Goal: Task Accomplishment & Management: Manage account settings

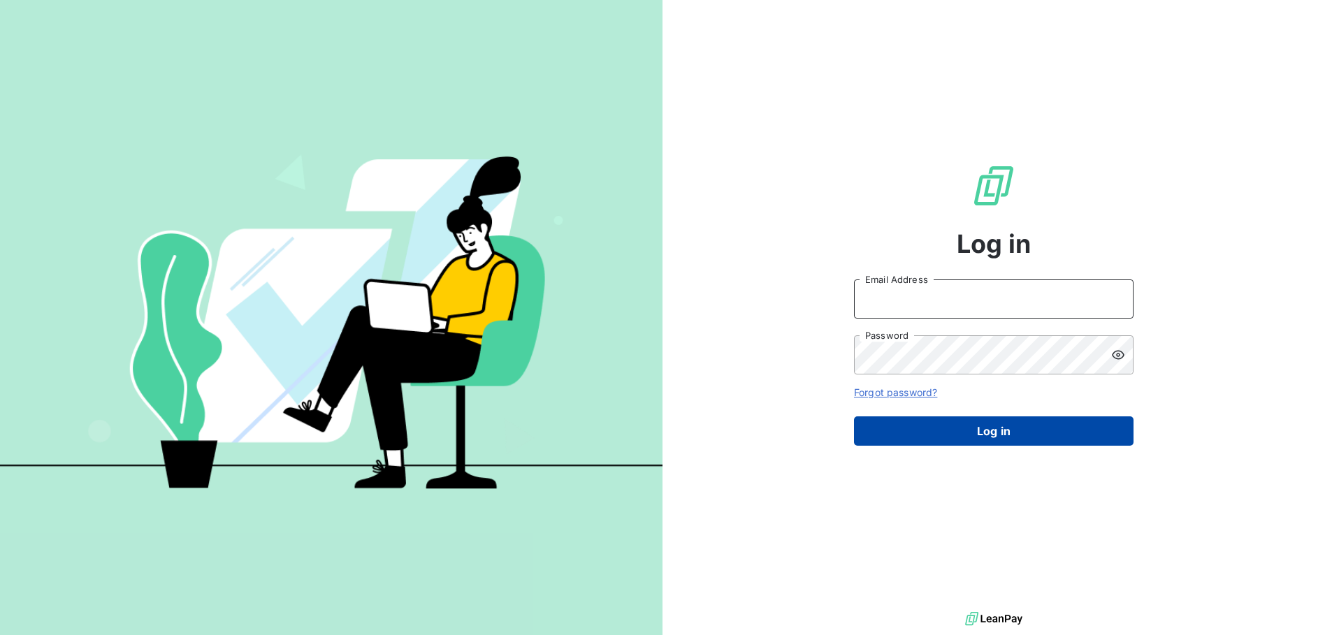
type input "[PERSON_NAME][EMAIL_ADDRESS][DOMAIN_NAME]"
click at [1008, 428] on button "Log in" at bounding box center [994, 430] width 280 height 29
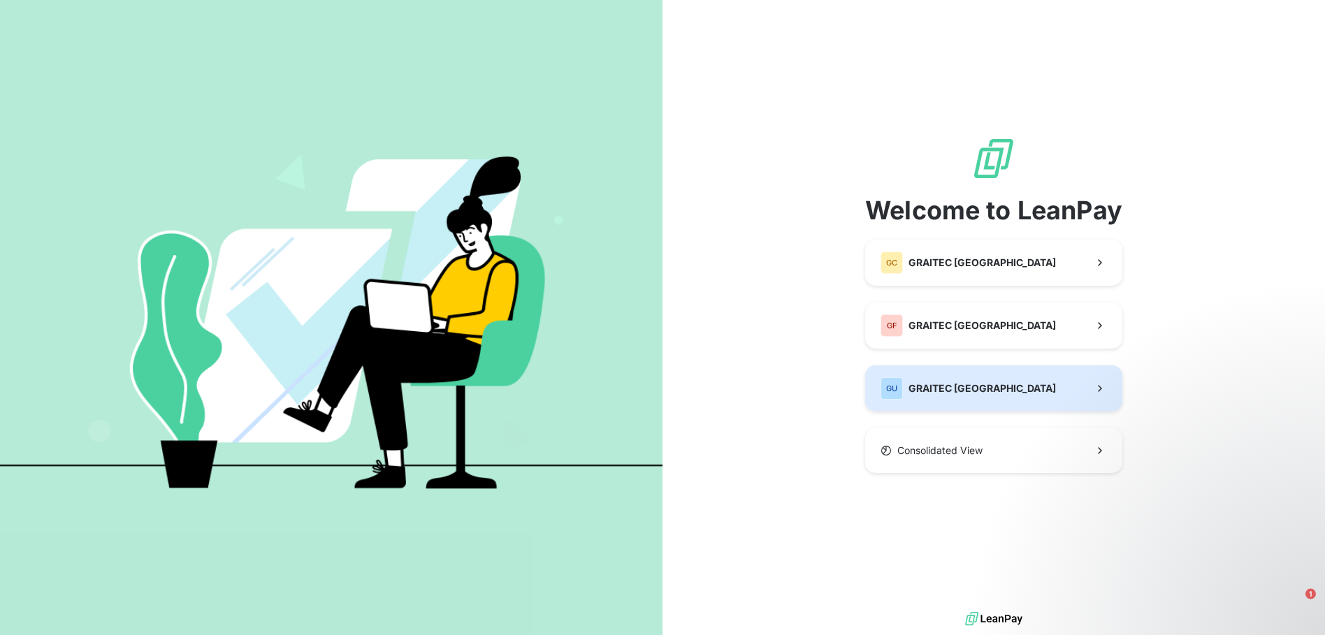
click at [1008, 389] on button "GU GRAITEC USA" at bounding box center [993, 388] width 257 height 46
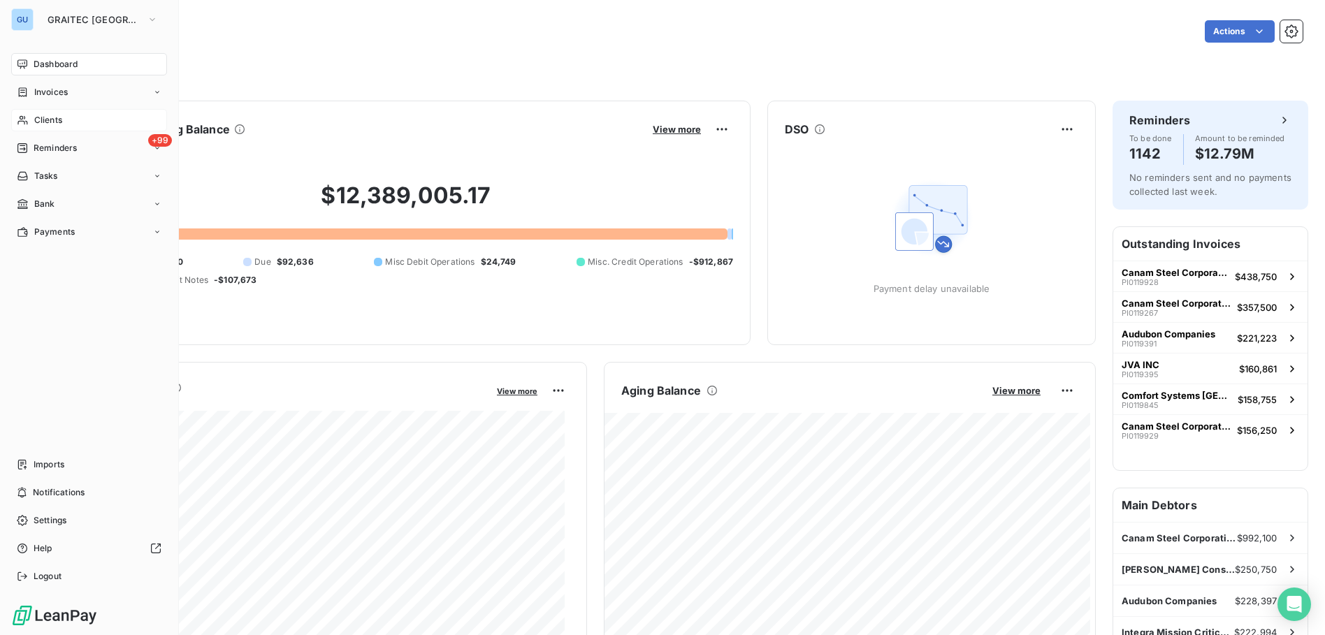
click at [48, 122] on span "Clients" at bounding box center [48, 120] width 28 height 13
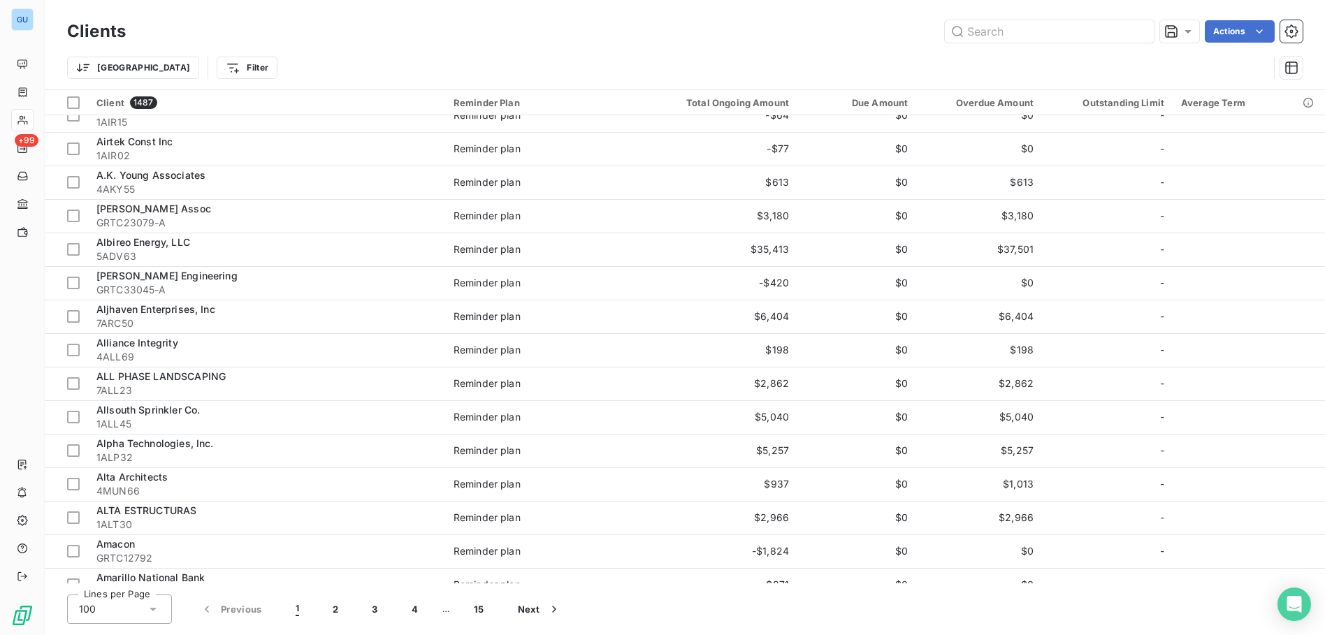
scroll to position [1468, 0]
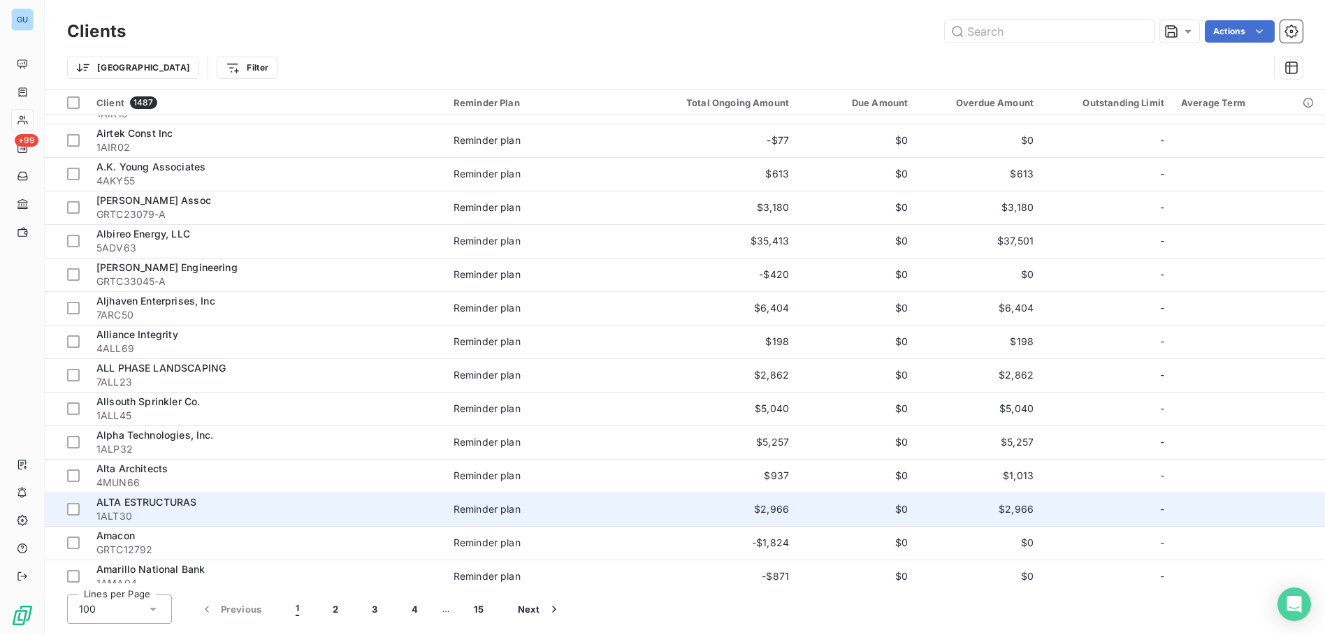
click at [149, 507] on span "ALTA ESTRUCTURAS" at bounding box center [146, 502] width 100 height 12
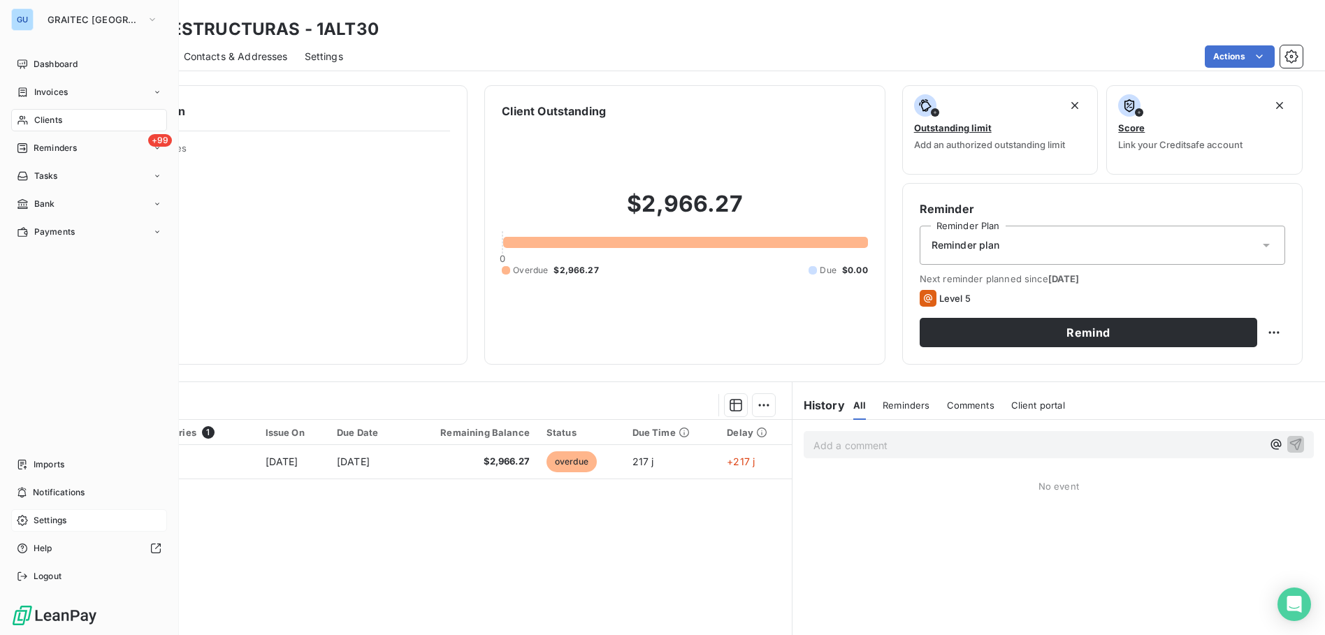
click at [54, 519] on span "Settings" at bounding box center [50, 520] width 33 height 13
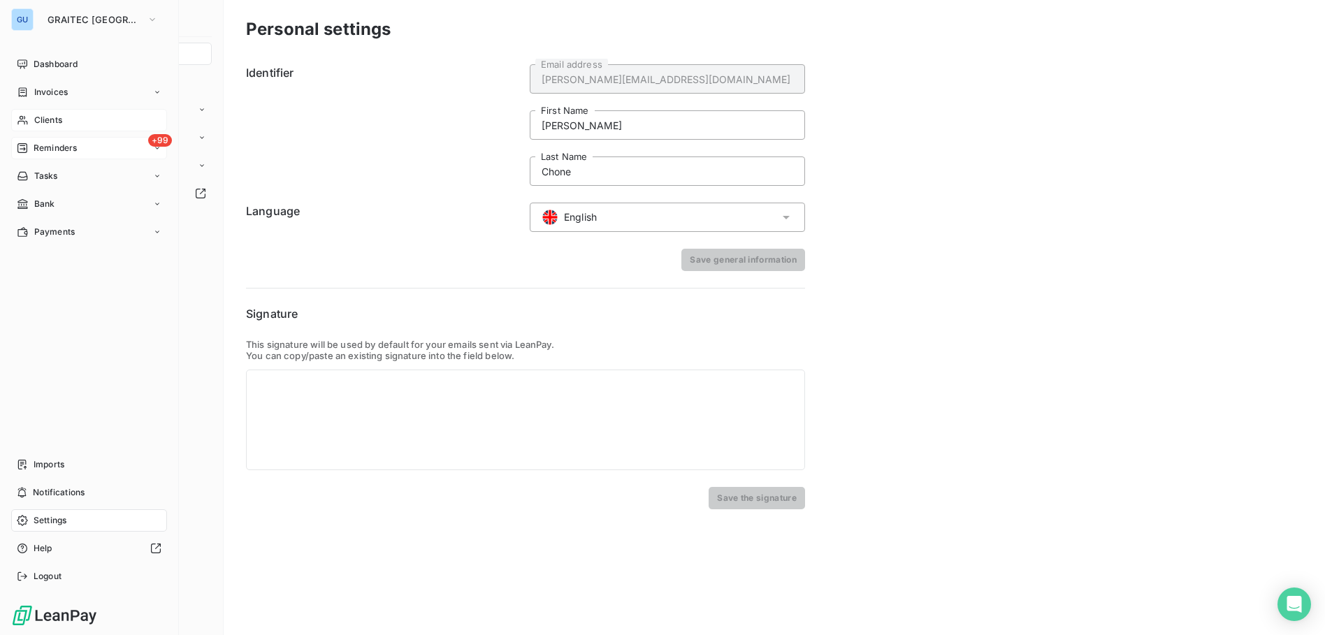
click at [50, 146] on span "Reminders" at bounding box center [55, 148] width 43 height 13
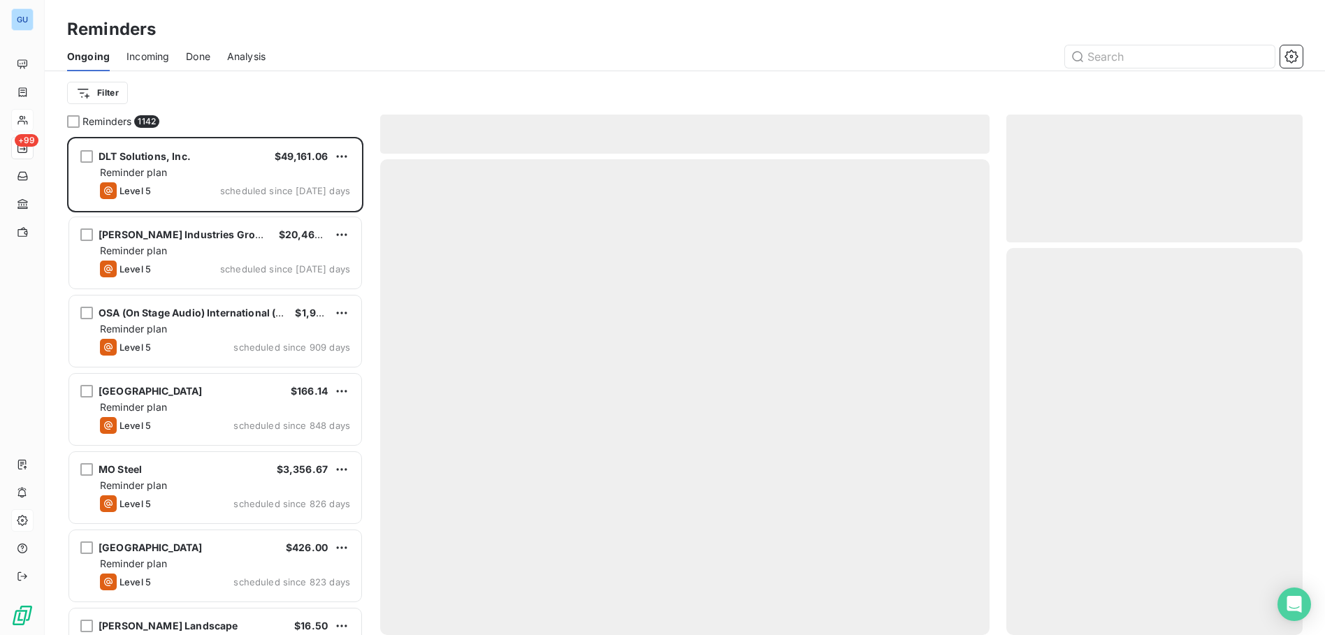
scroll to position [488, 286]
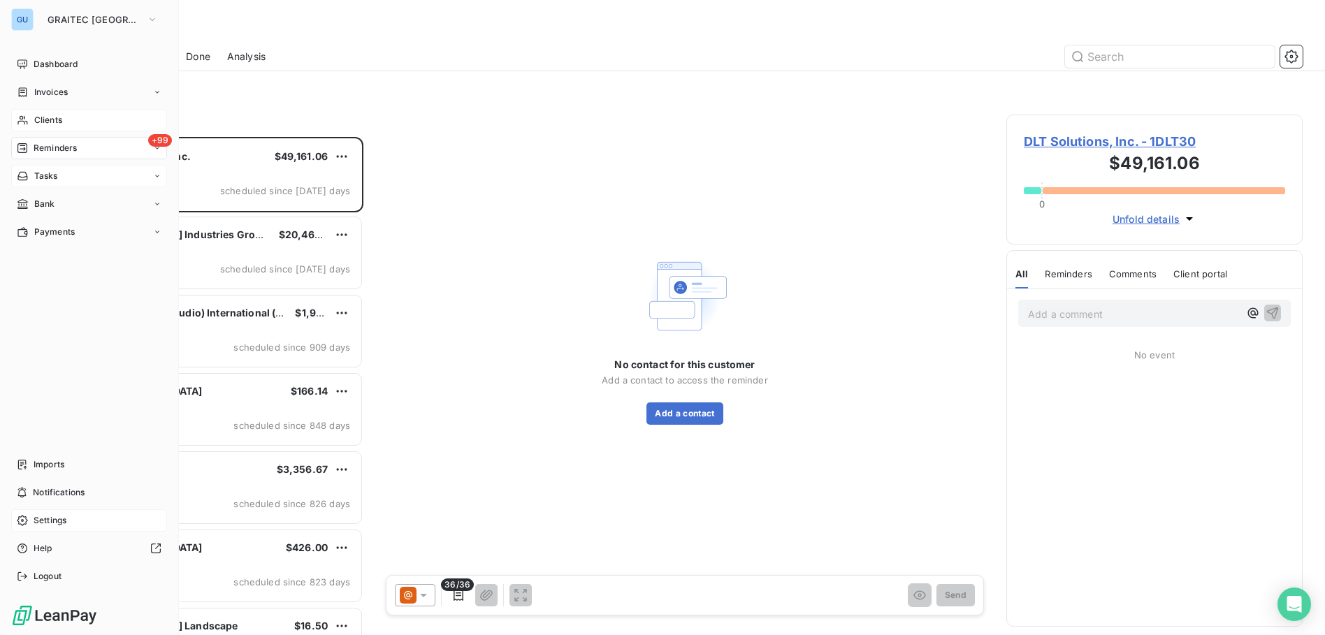
click at [55, 176] on span "Tasks" at bounding box center [46, 176] width 24 height 13
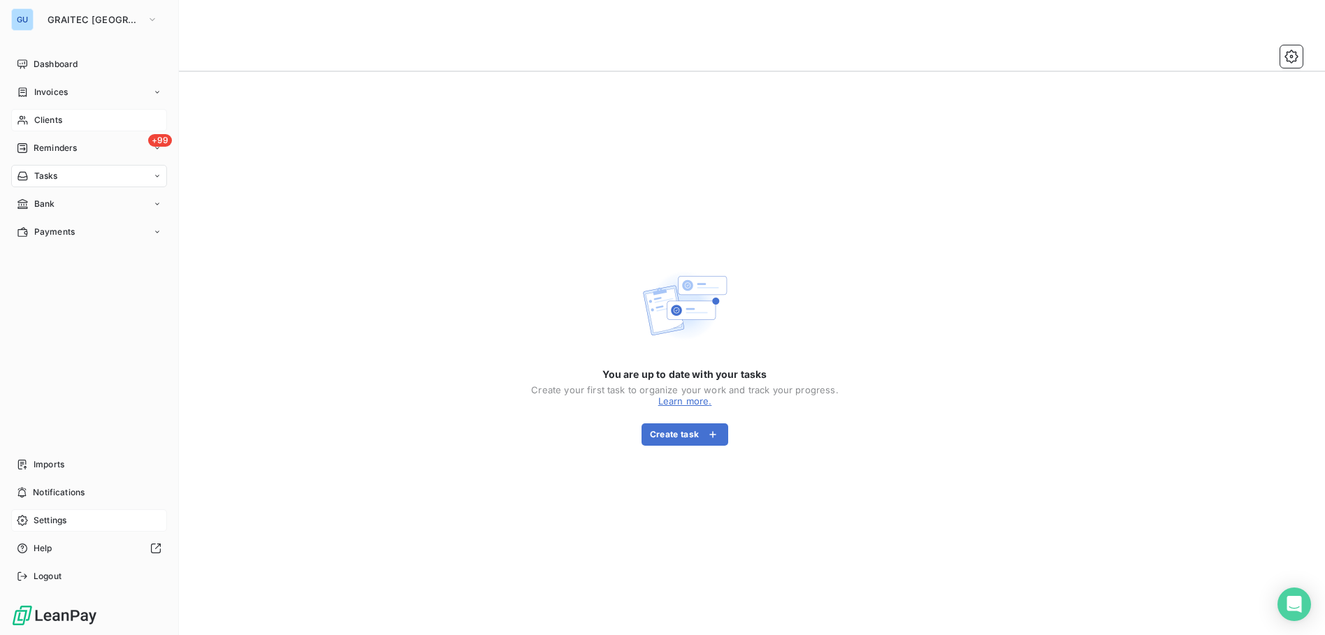
click at [64, 519] on span "Settings" at bounding box center [50, 520] width 33 height 13
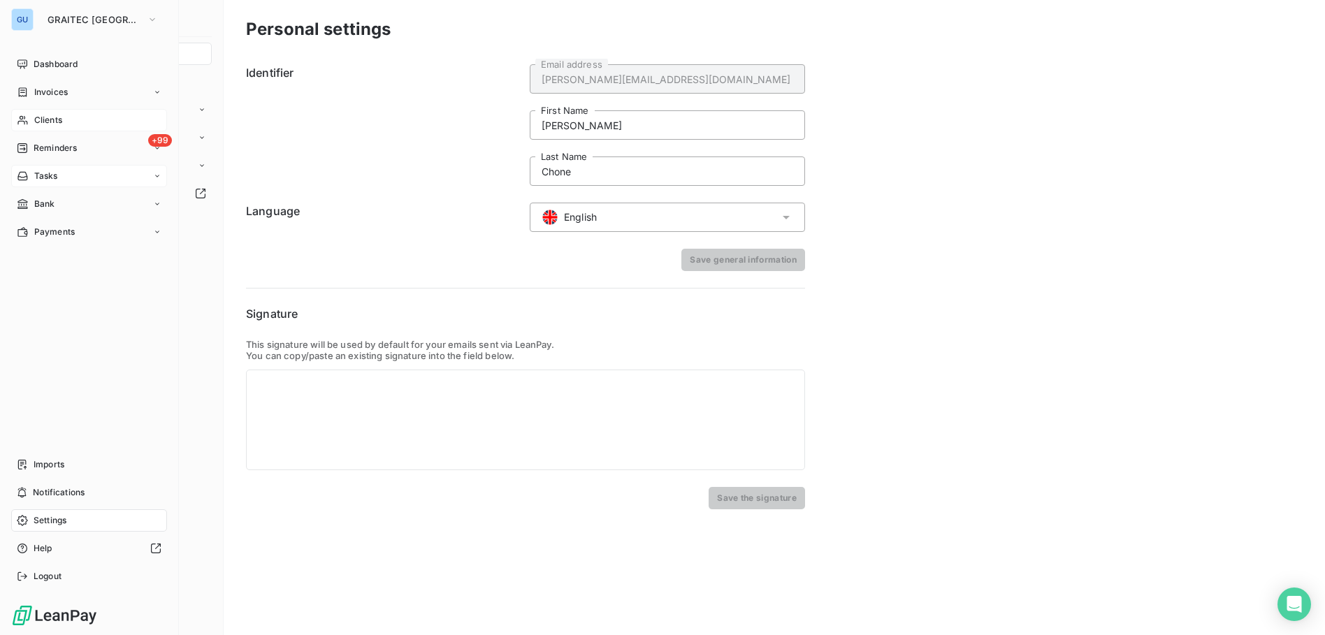
click at [57, 115] on span "Clients" at bounding box center [48, 120] width 28 height 13
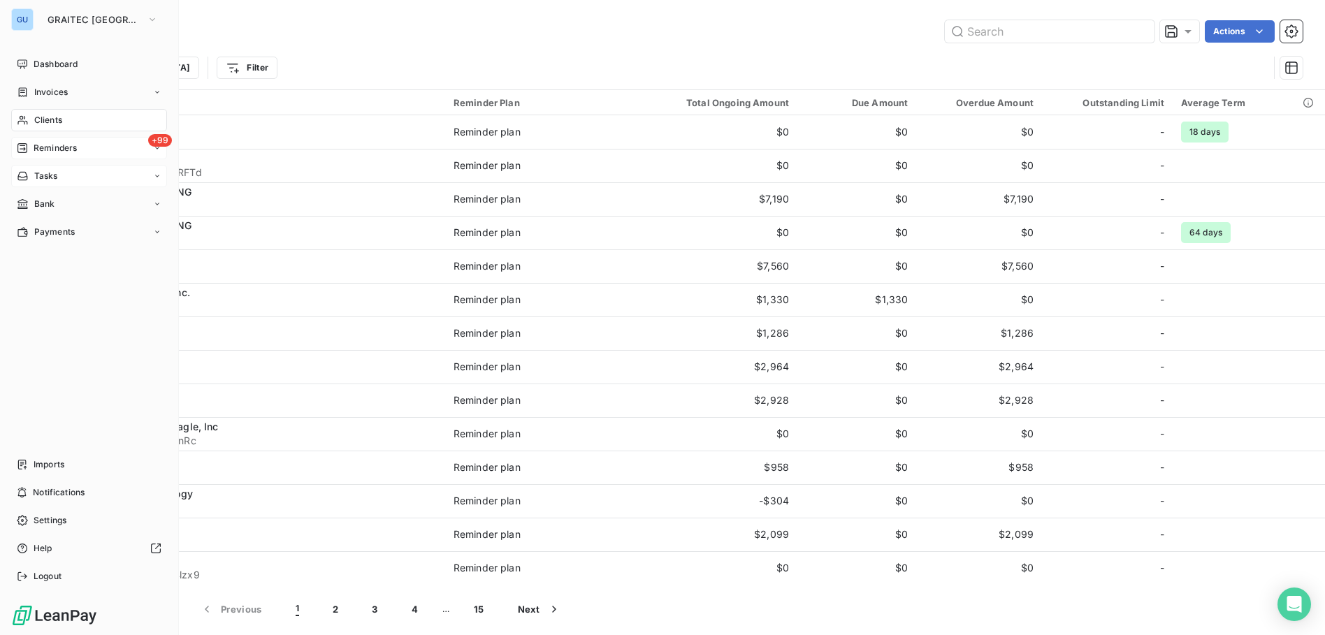
click at [55, 151] on span "Reminders" at bounding box center [55, 148] width 43 height 13
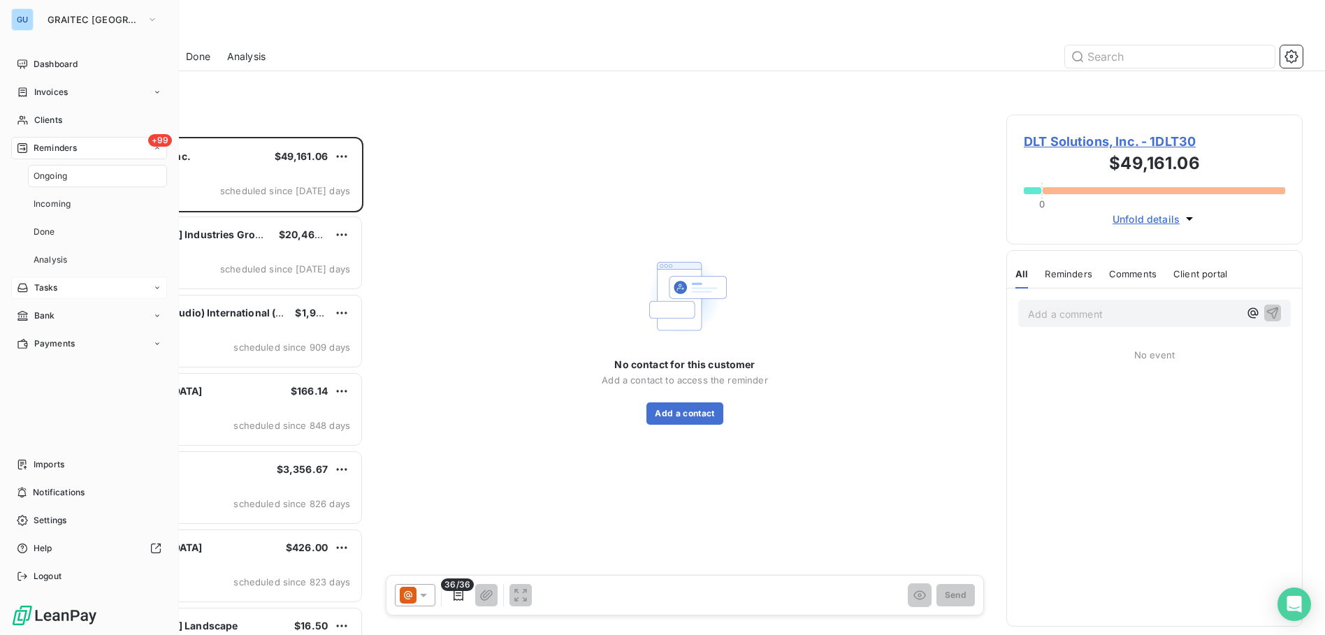
scroll to position [488, 286]
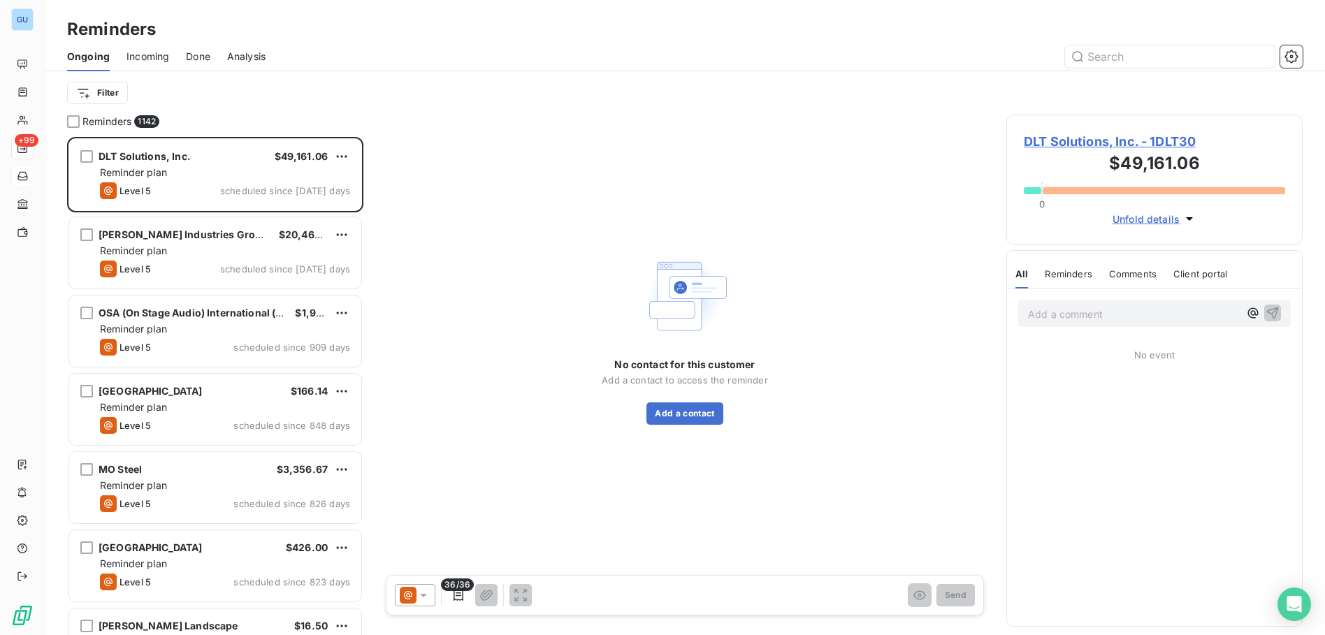
click at [261, 54] on span "Analysis" at bounding box center [246, 57] width 38 height 14
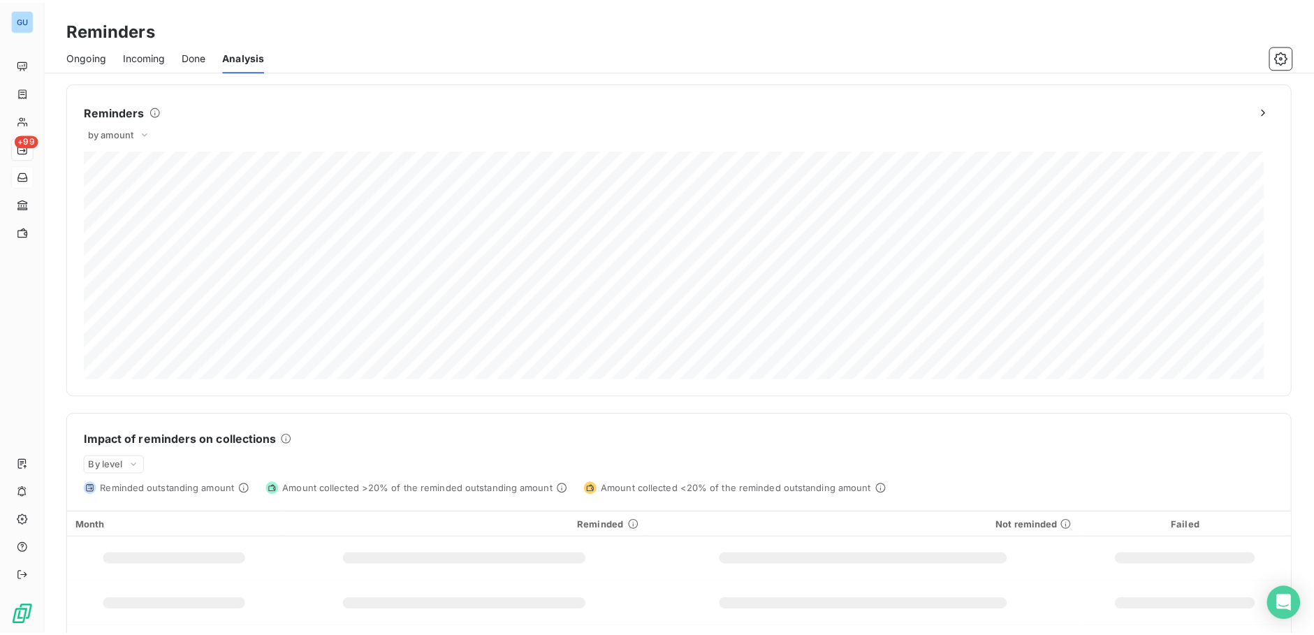
scroll to position [138, 0]
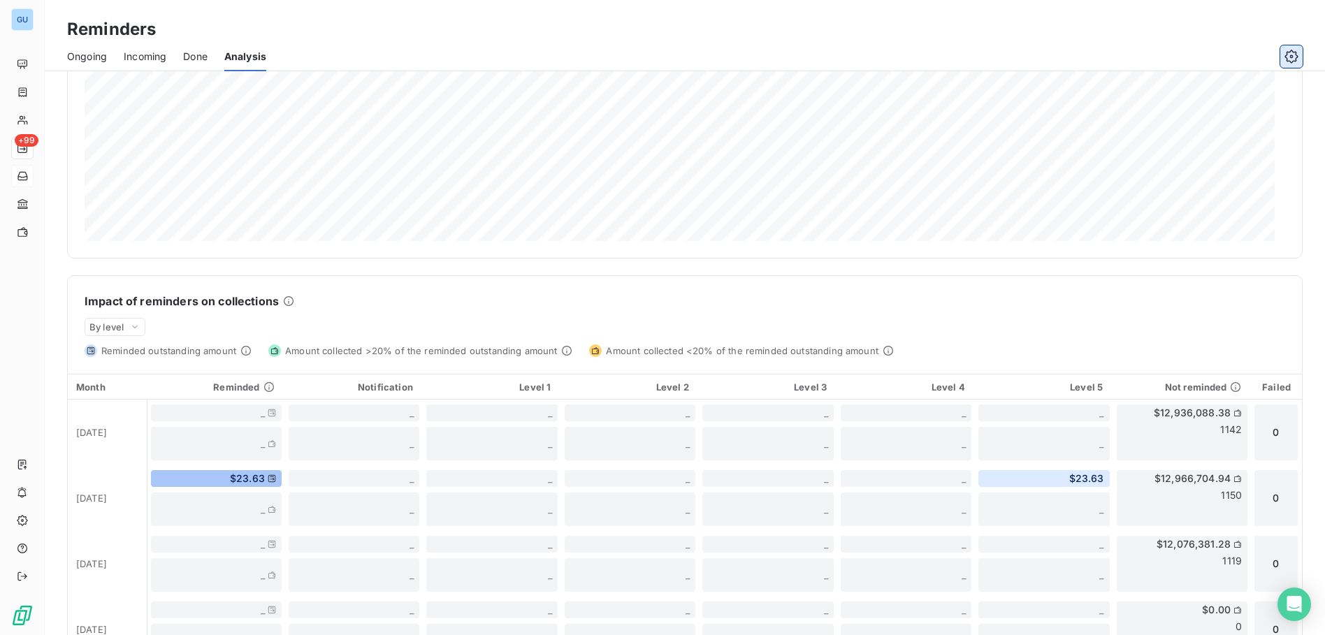
click at [1296, 55] on icon "button" at bounding box center [1291, 57] width 14 height 14
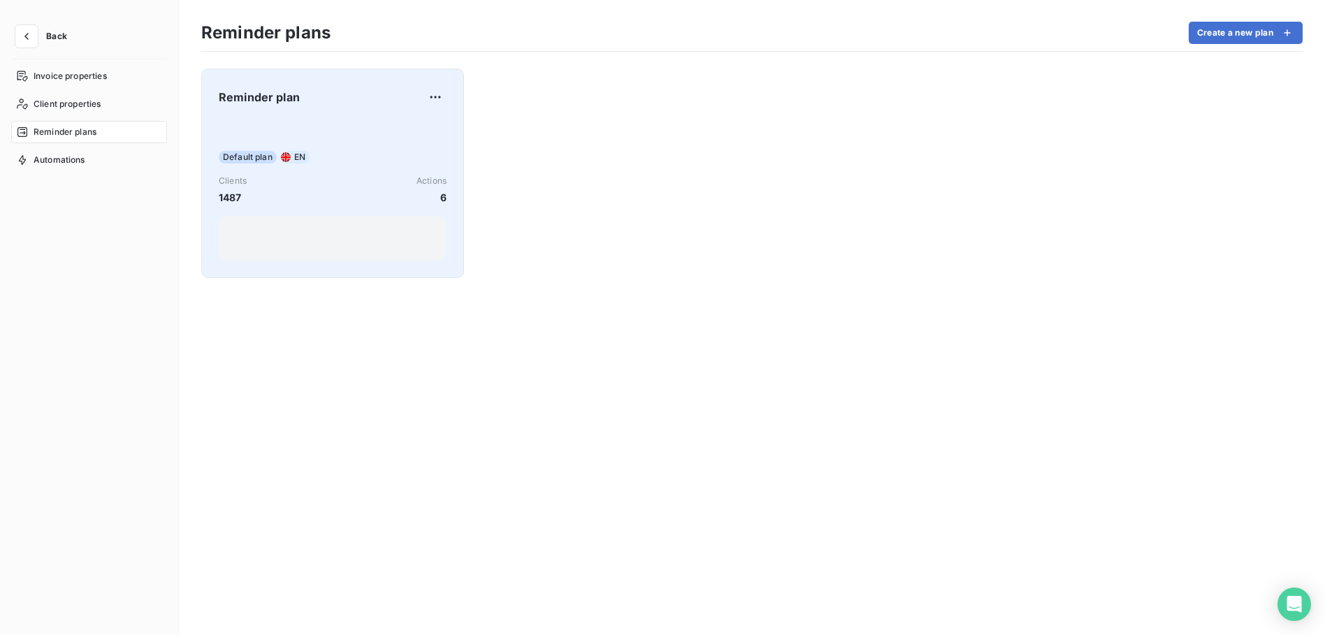
click at [263, 171] on div "Default plan EN Clients 1487 Actions 6" at bounding box center [333, 189] width 228 height 141
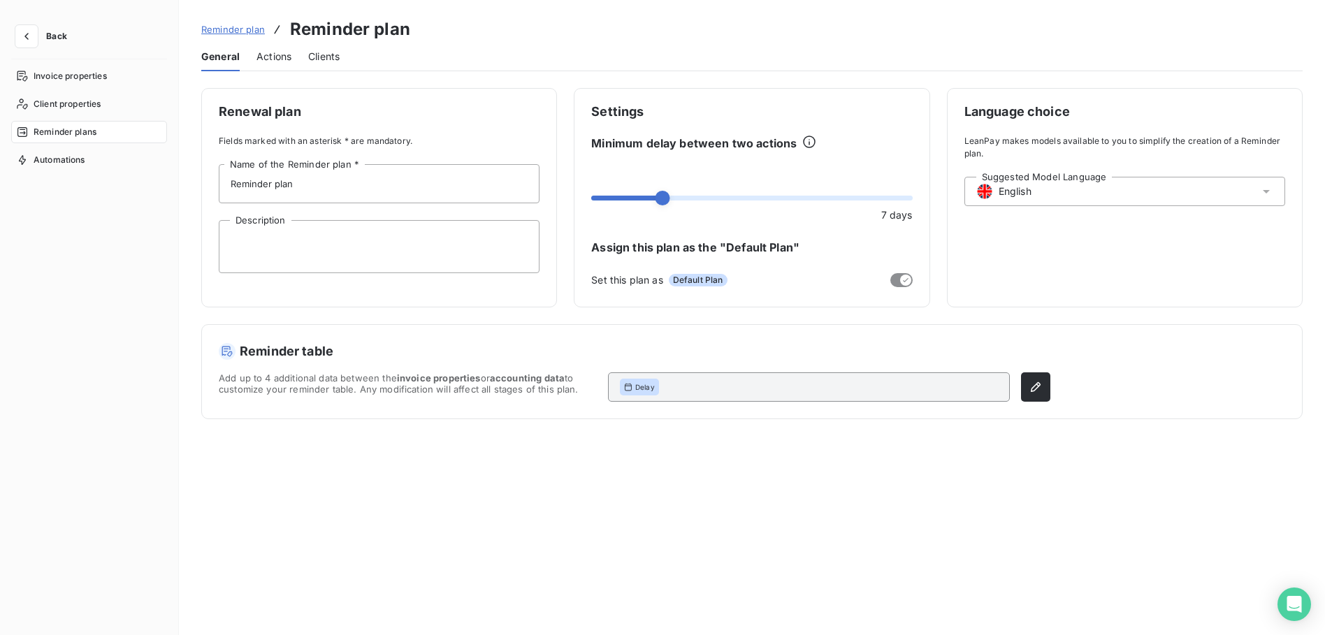
click at [272, 56] on span "Actions" at bounding box center [273, 57] width 35 height 14
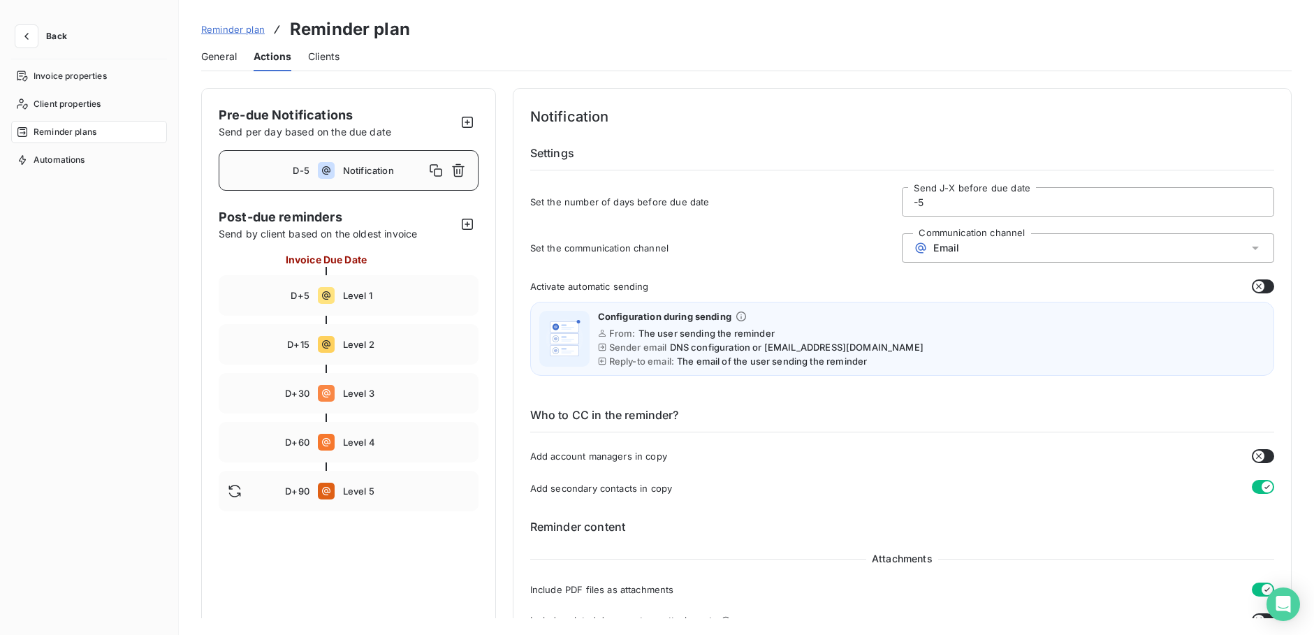
click at [405, 174] on span "Notification" at bounding box center [384, 170] width 82 height 11
click at [370, 291] on span "Level 1" at bounding box center [406, 295] width 126 height 11
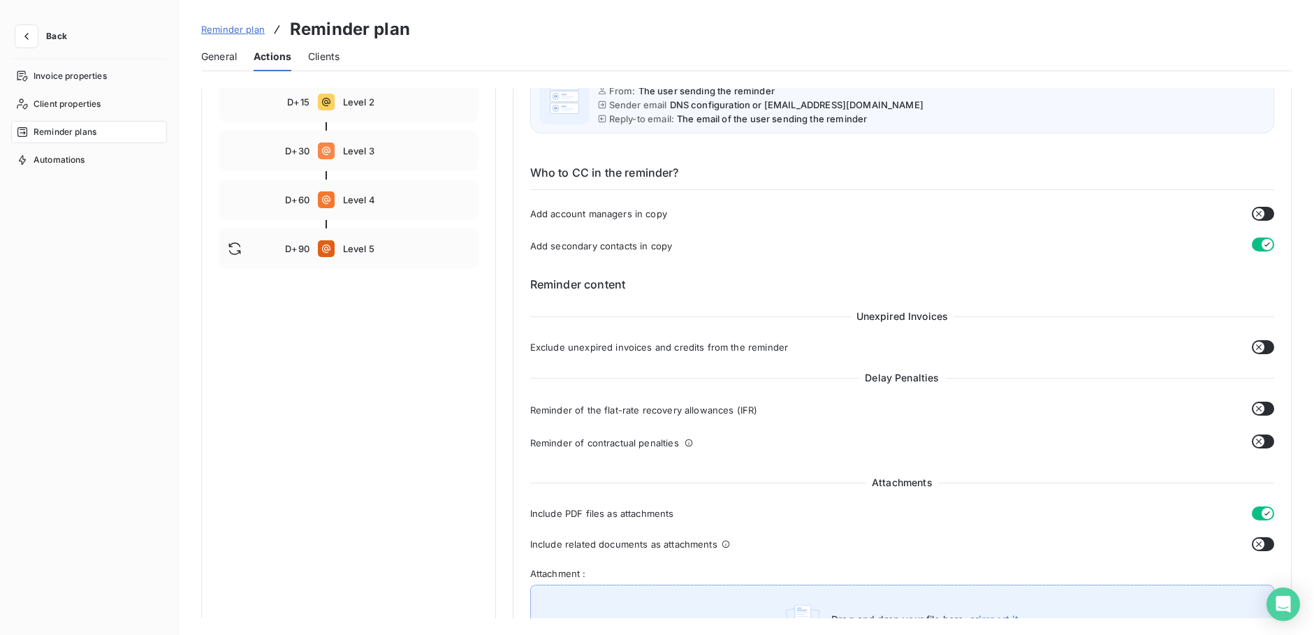
scroll to position [135, 0]
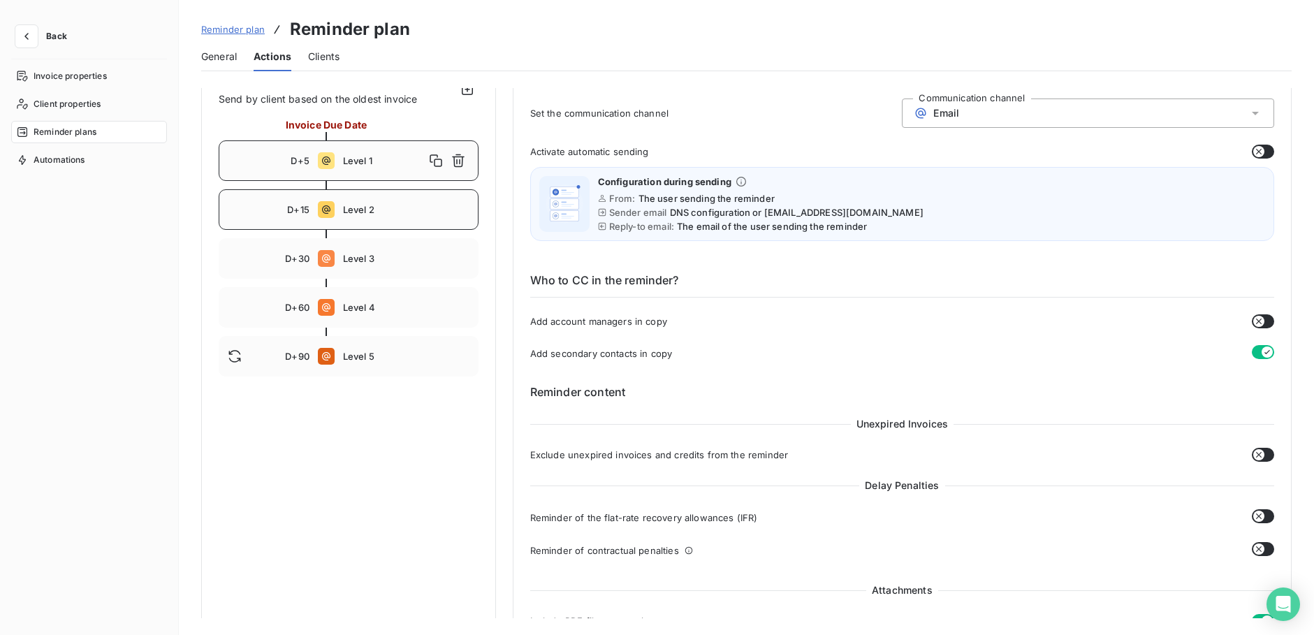
click at [426, 210] on span "Level 2" at bounding box center [406, 209] width 126 height 11
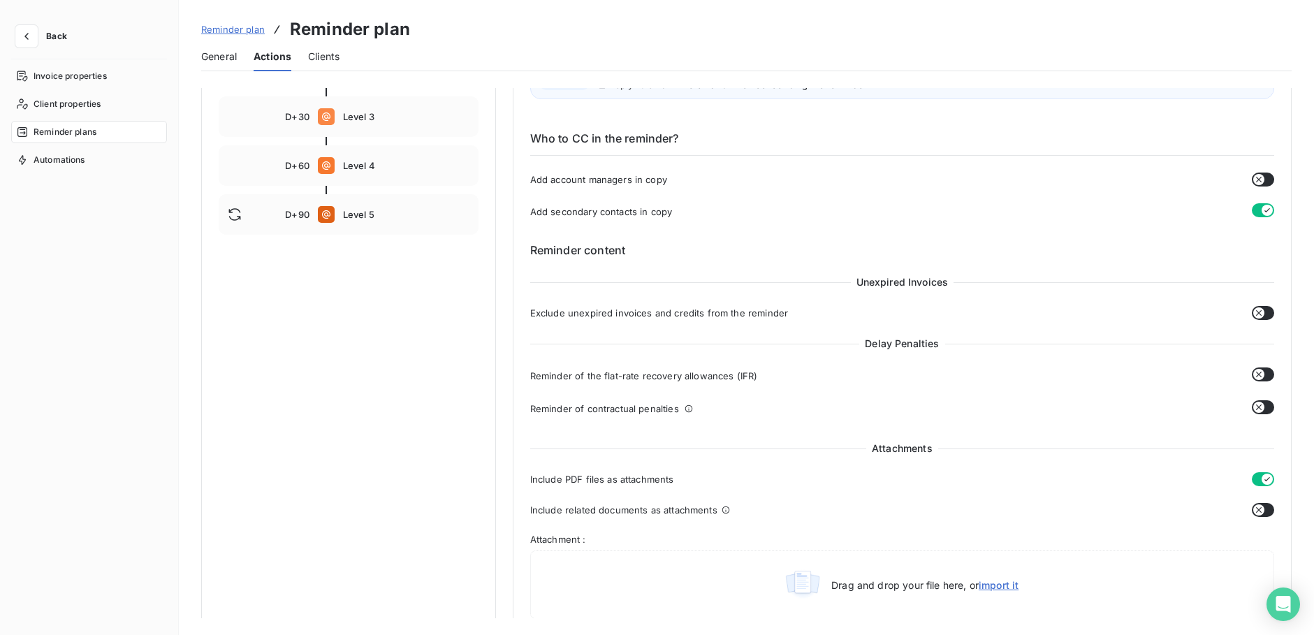
scroll to position [0, 0]
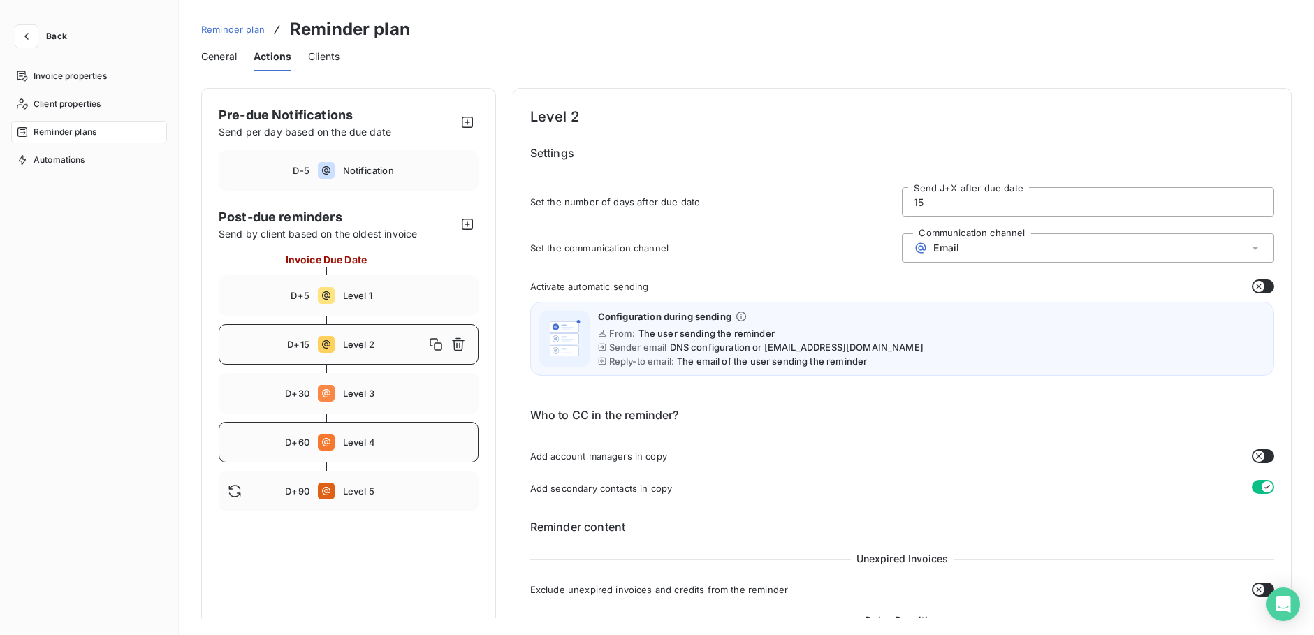
click at [389, 438] on span "Level 4" at bounding box center [406, 442] width 126 height 11
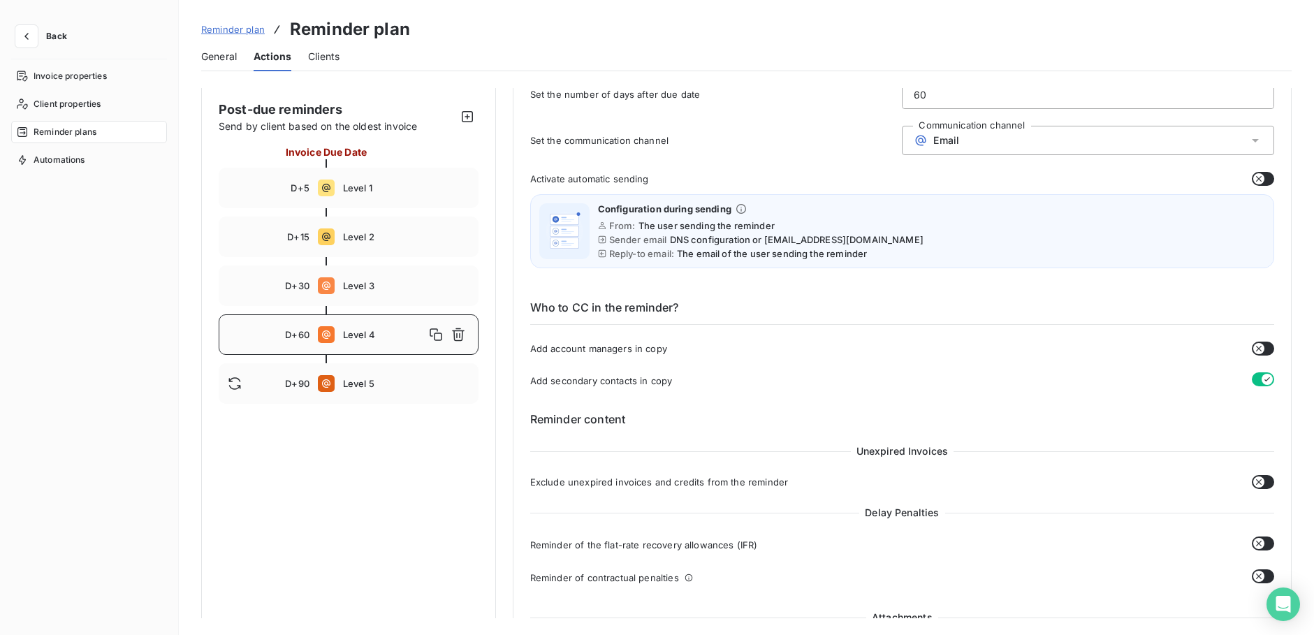
scroll to position [70, 0]
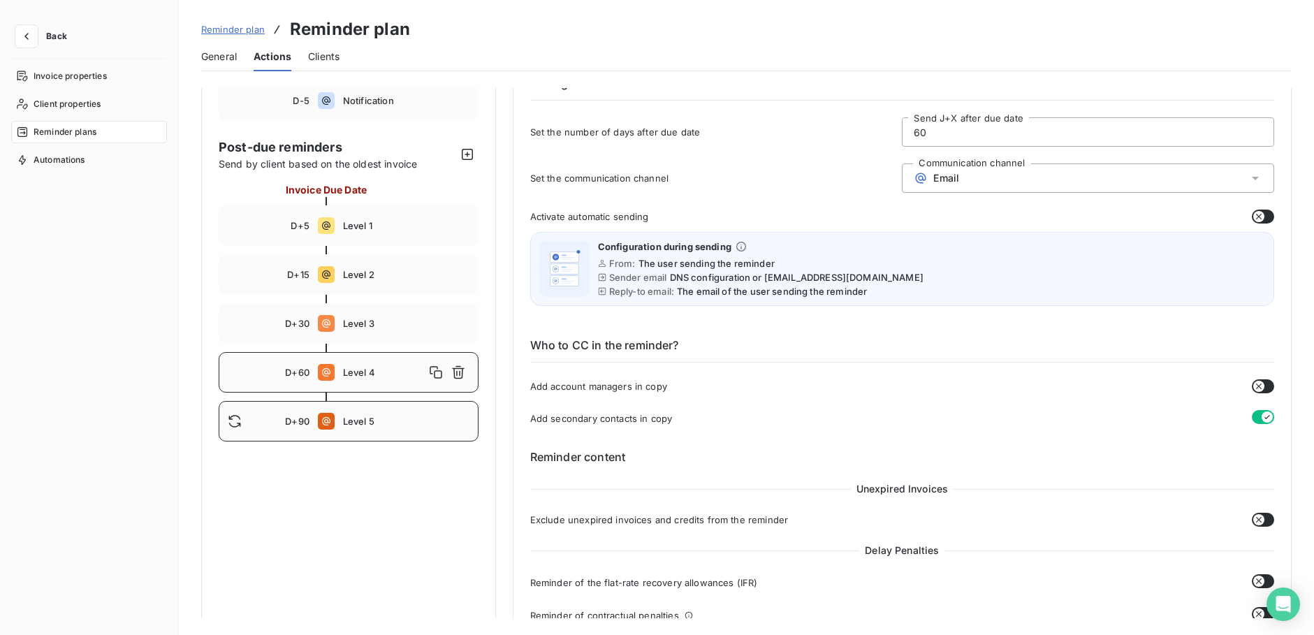
click at [374, 412] on div "D+90 Level 5" at bounding box center [349, 421] width 260 height 41
type input "90"
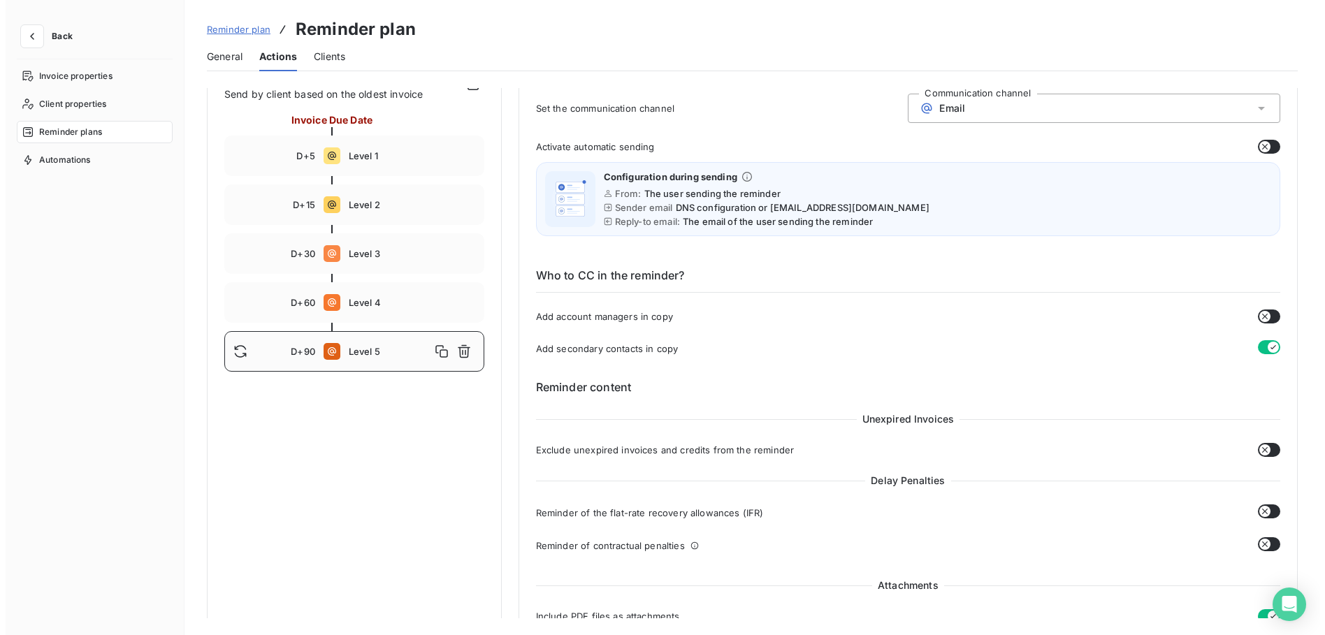
scroll to position [0, 0]
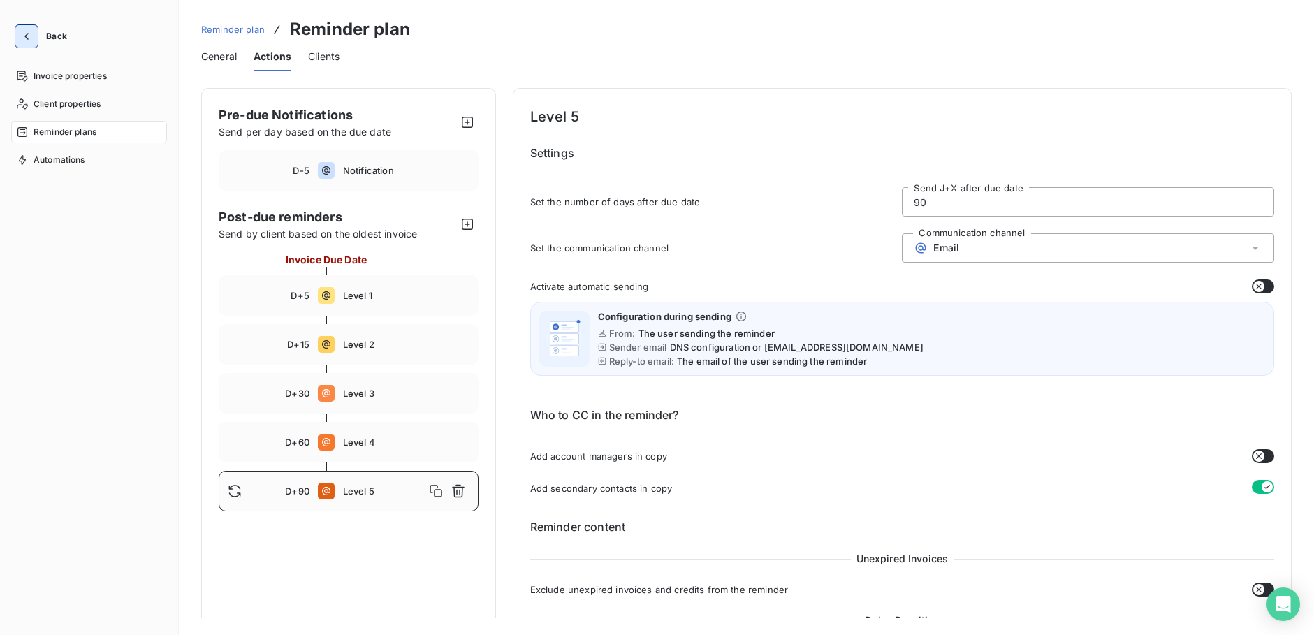
click at [29, 34] on icon "button" at bounding box center [27, 36] width 14 height 14
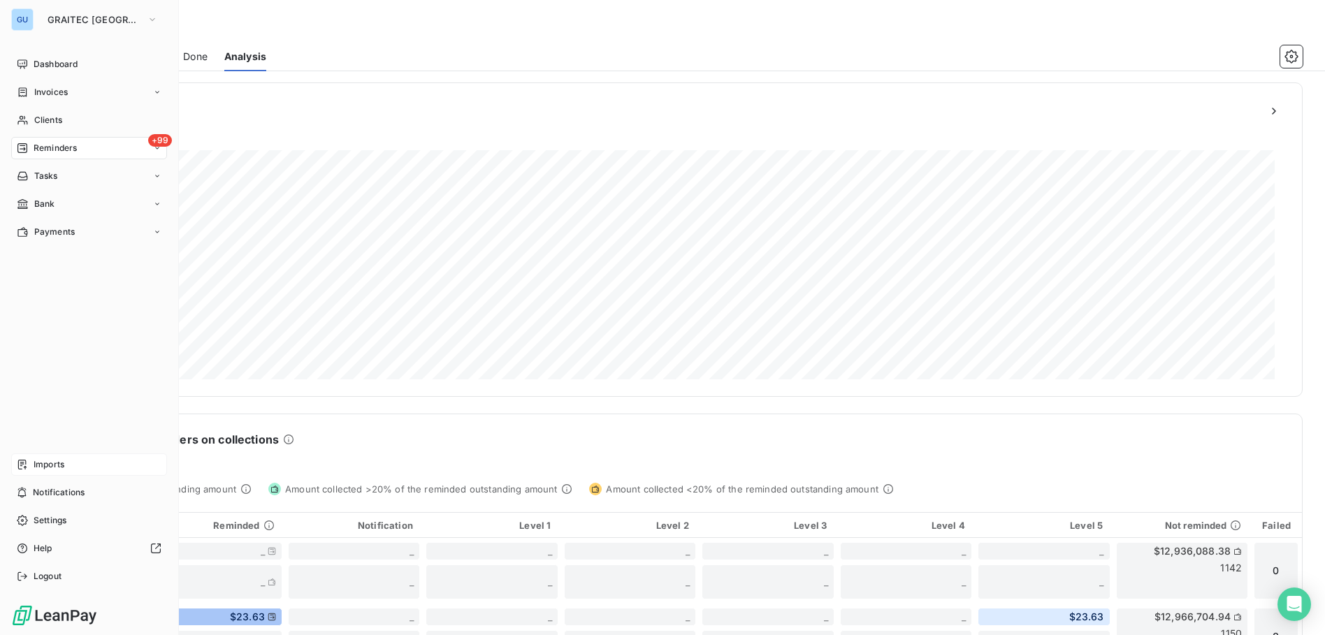
click at [86, 468] on div "Imports" at bounding box center [89, 465] width 156 height 22
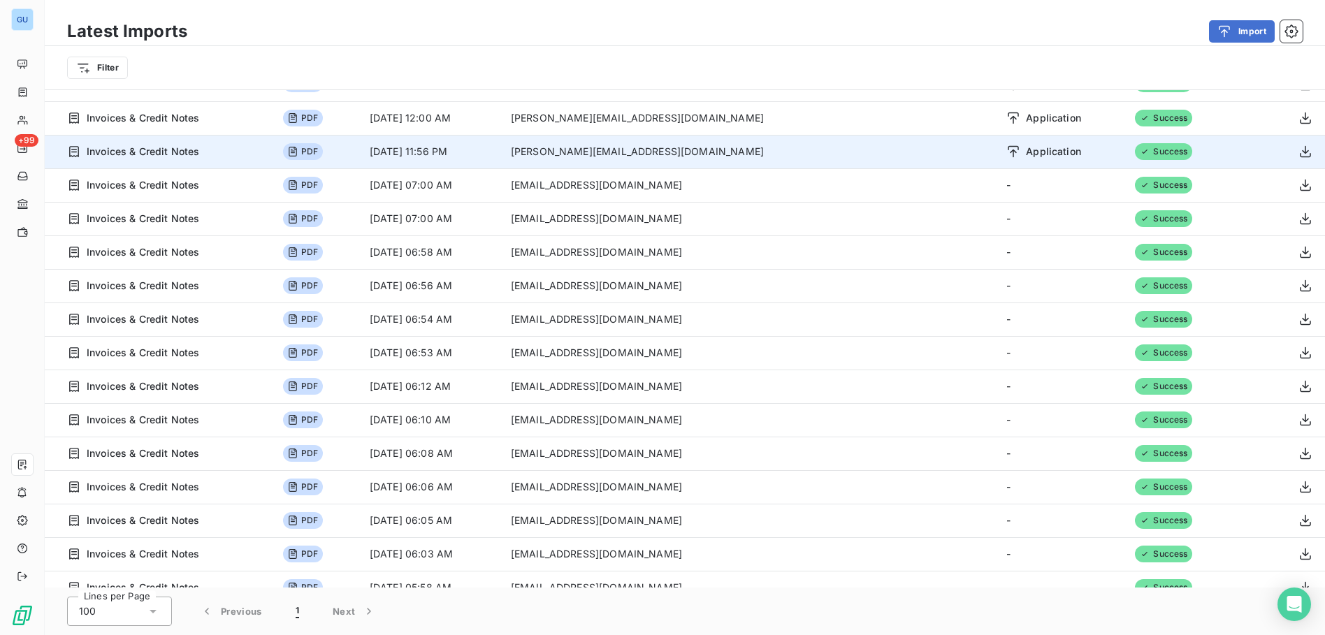
click at [297, 150] on icon at bounding box center [293, 152] width 8 height 10
click at [1298, 150] on icon "button" at bounding box center [1305, 152] width 14 height 14
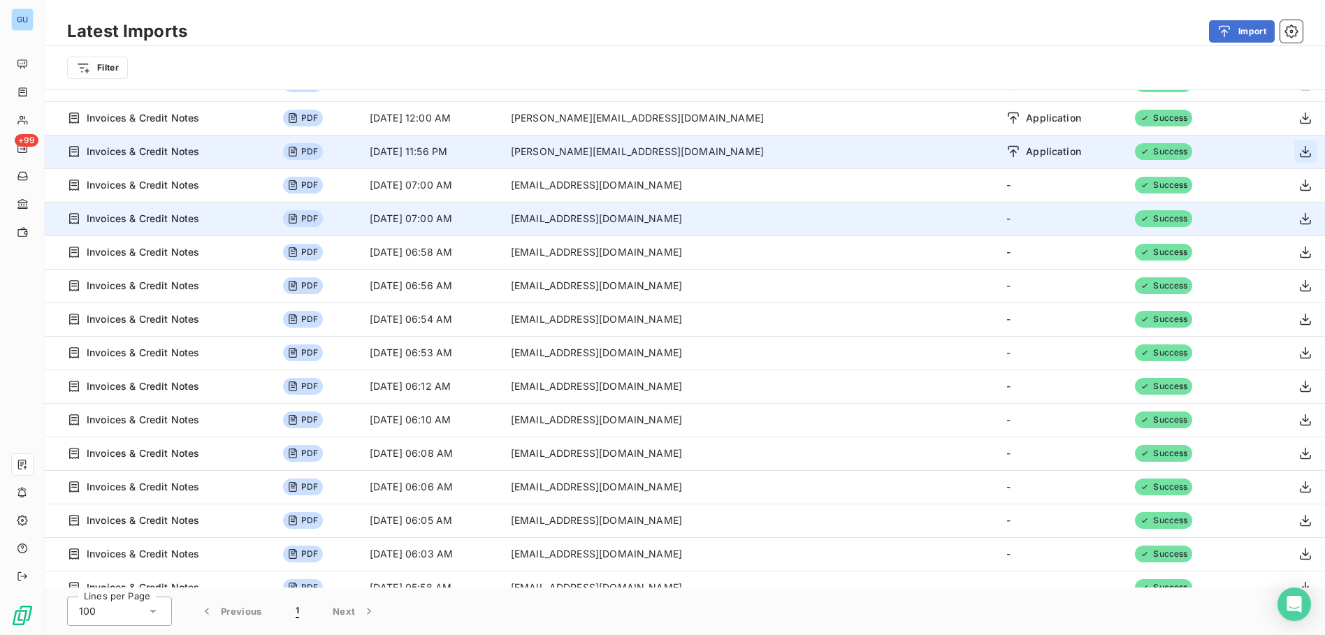
click at [361, 235] on td "PDF" at bounding box center [318, 219] width 87 height 34
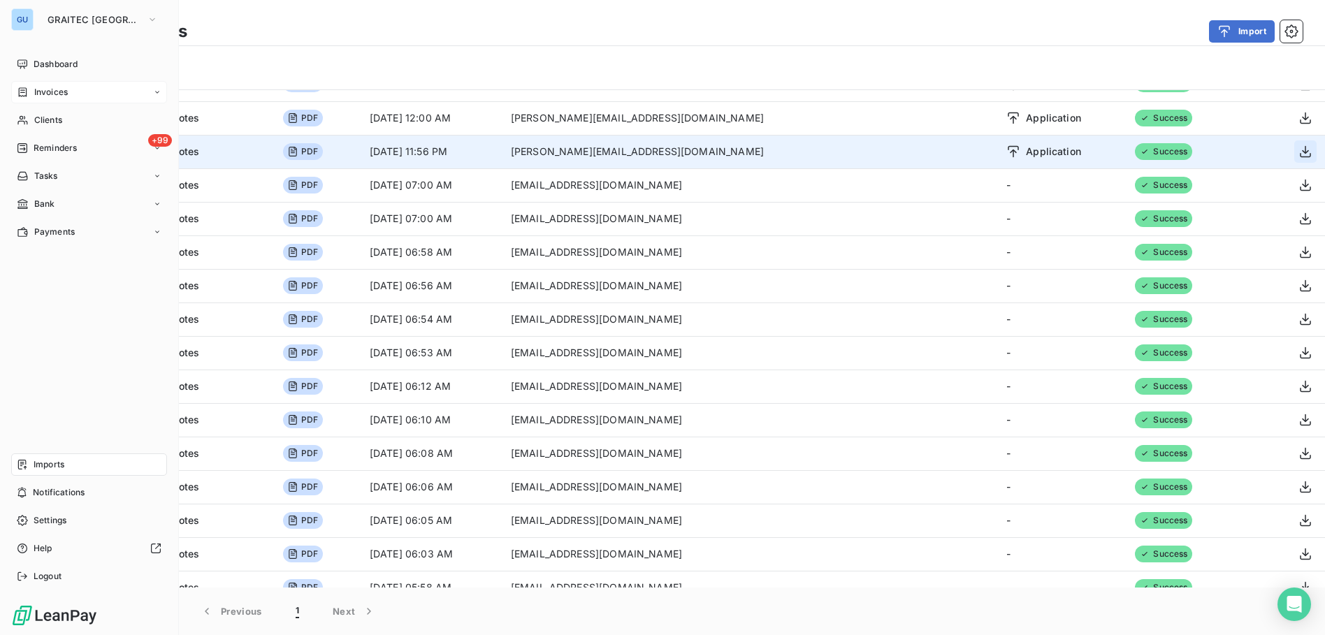
click at [22, 91] on icon at bounding box center [23, 92] width 12 height 11
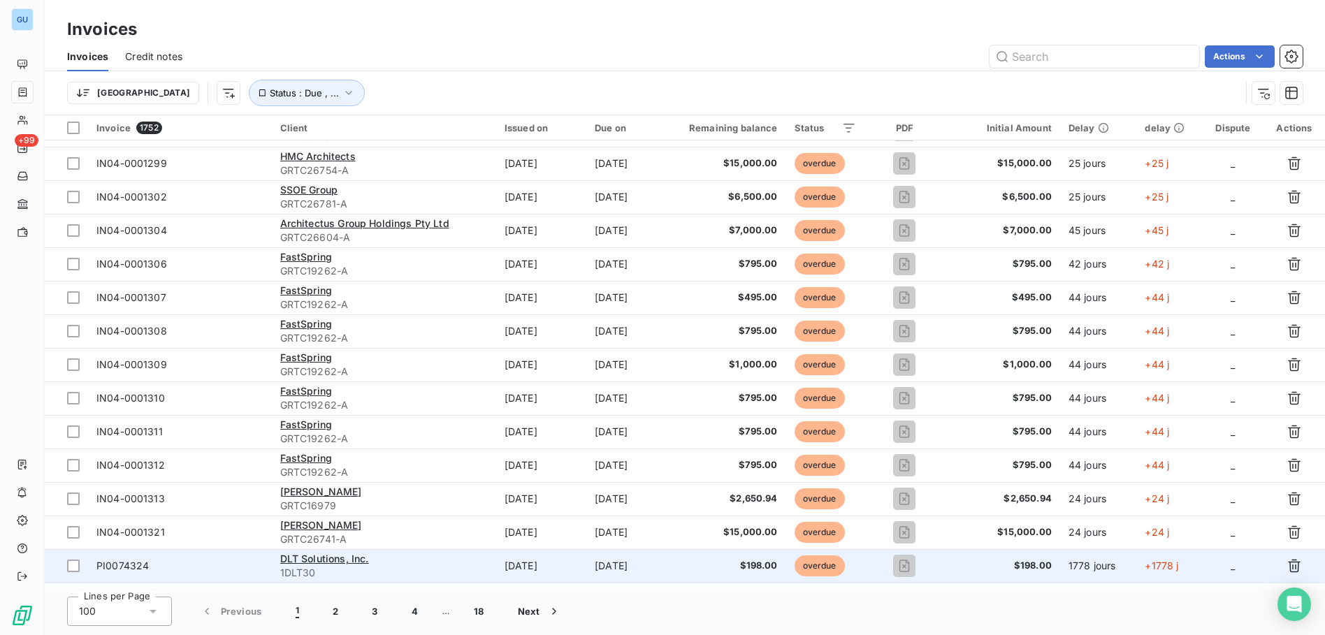
scroll to position [2908, 0]
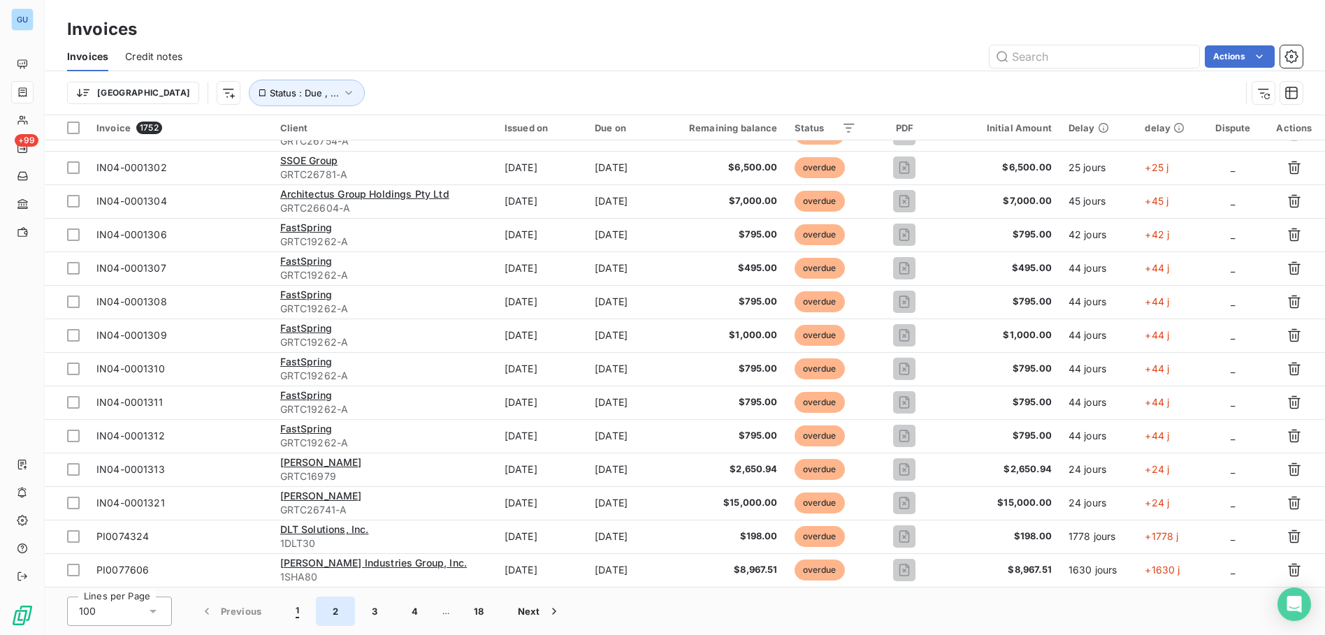
click at [335, 611] on button "2" at bounding box center [335, 611] width 39 height 29
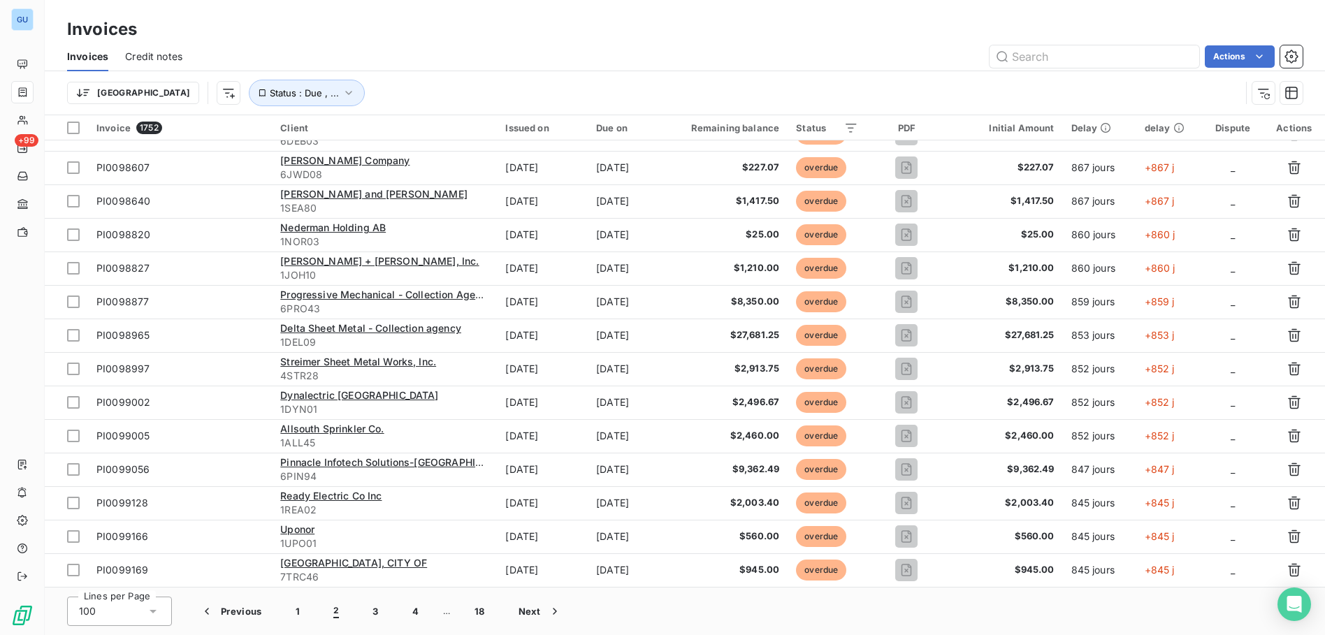
scroll to position [0, 0]
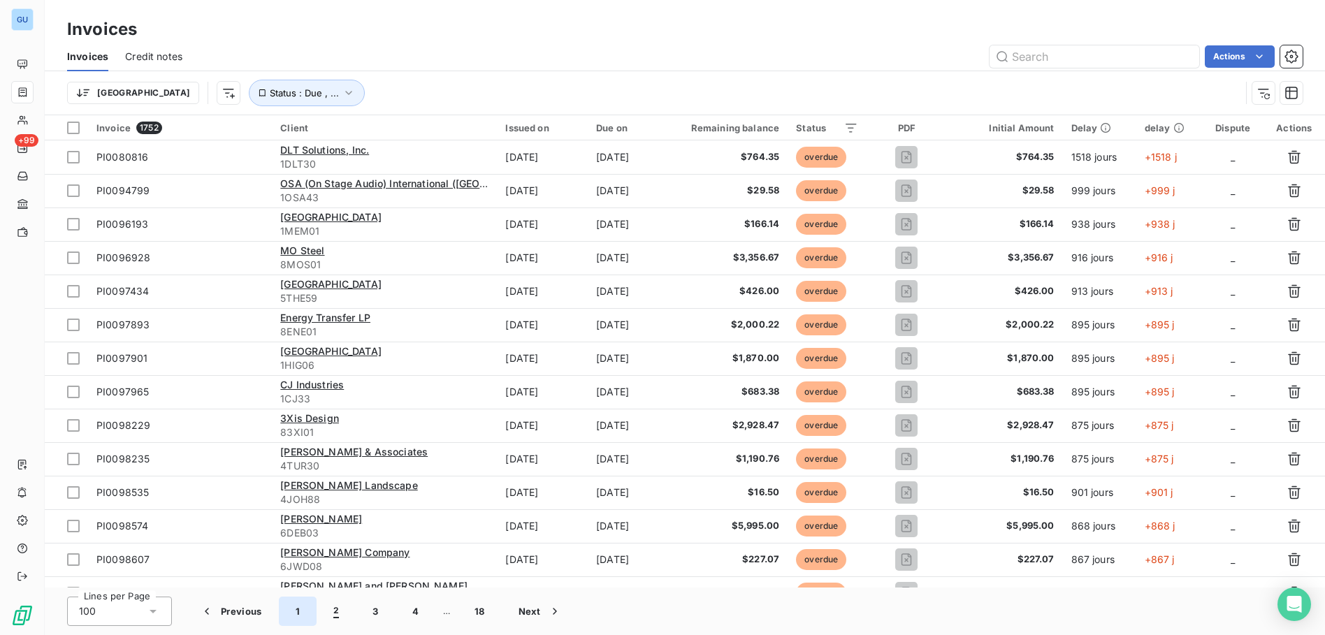
click at [307, 614] on button "1" at bounding box center [298, 611] width 38 height 29
